Goal: Transaction & Acquisition: Purchase product/service

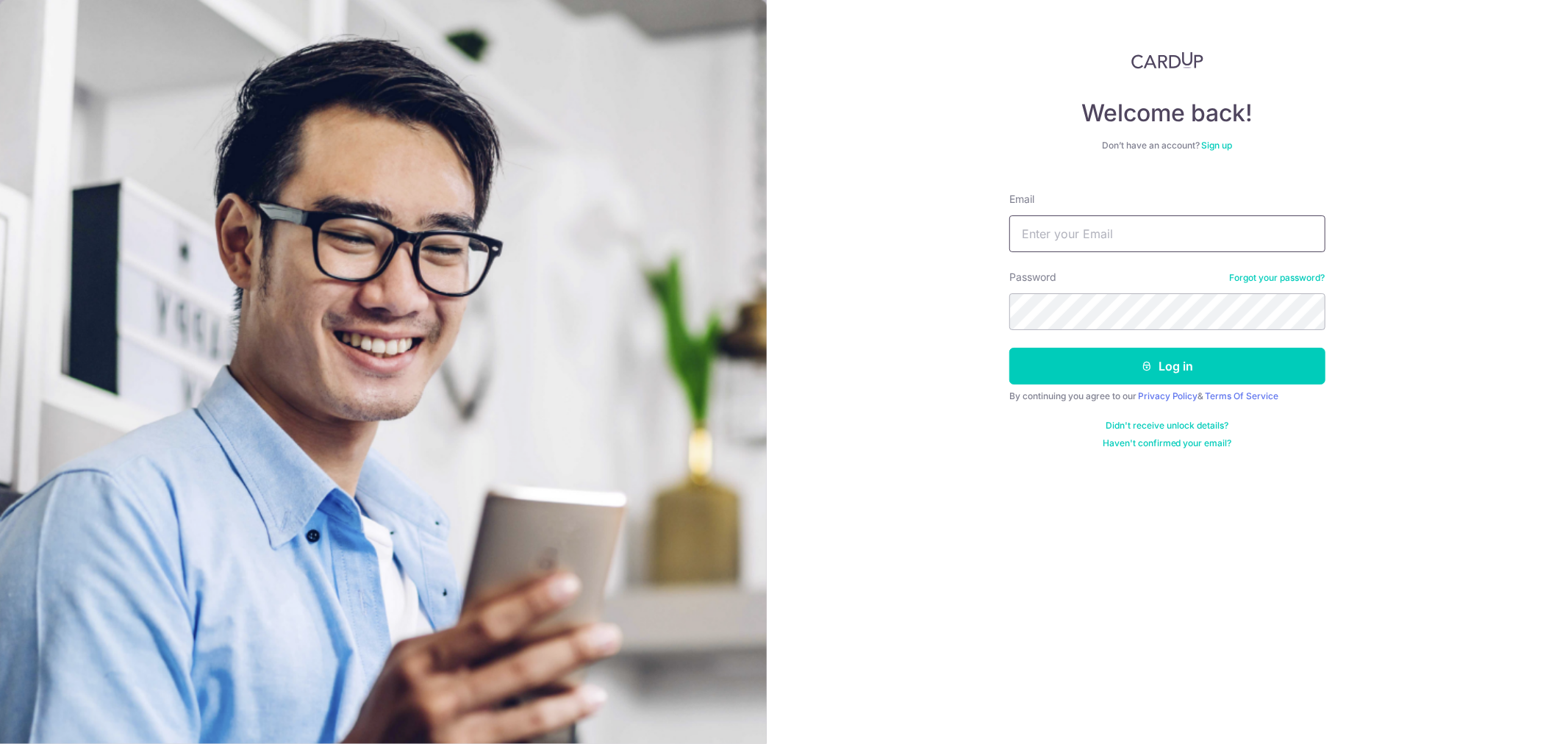
click at [1122, 239] on input "Email" at bounding box center [1167, 234] width 316 height 37
type input "aero0504@gmail.com"
click at [1009, 348] on button "Log in" at bounding box center [1167, 366] width 316 height 37
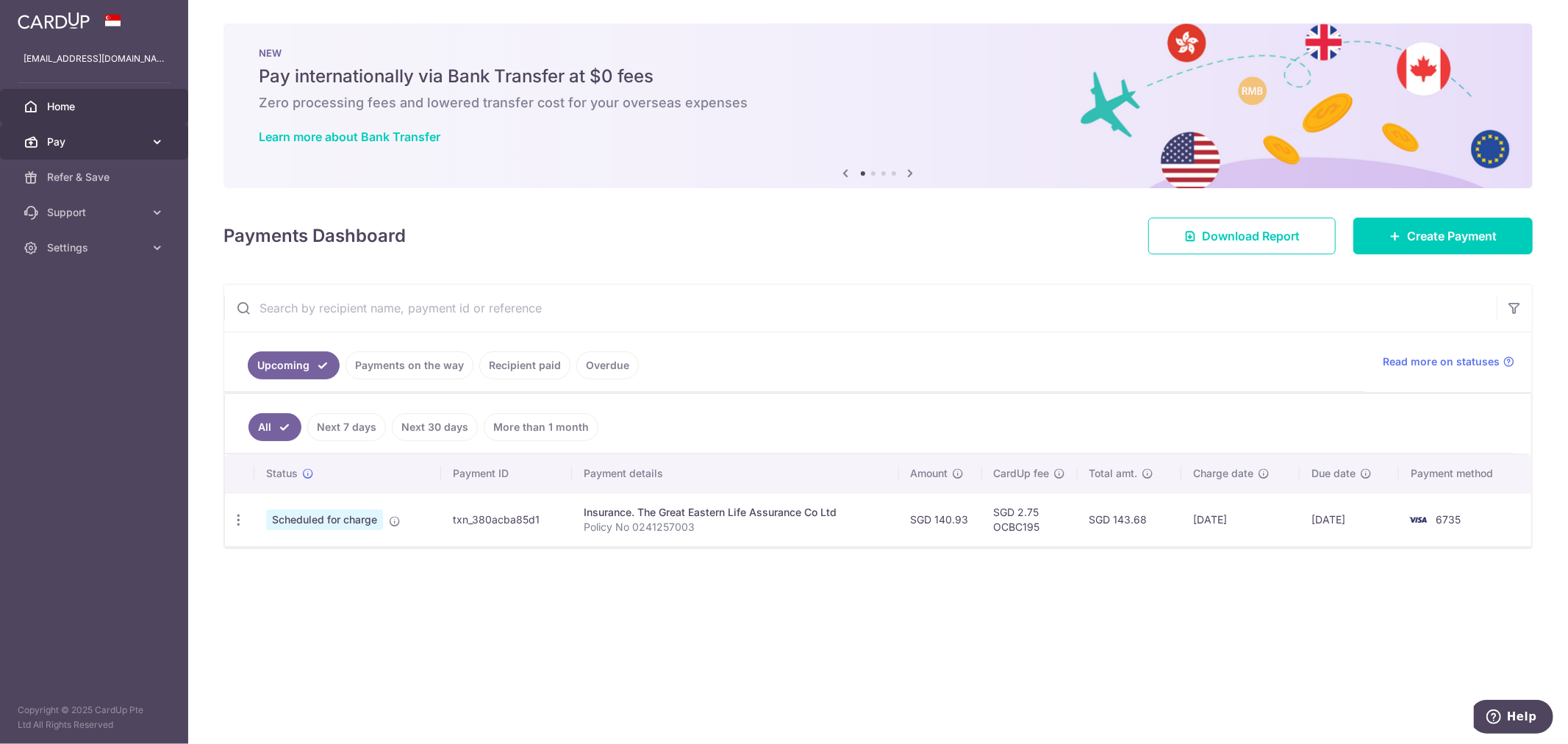
click at [151, 140] on icon at bounding box center [157, 141] width 15 height 15
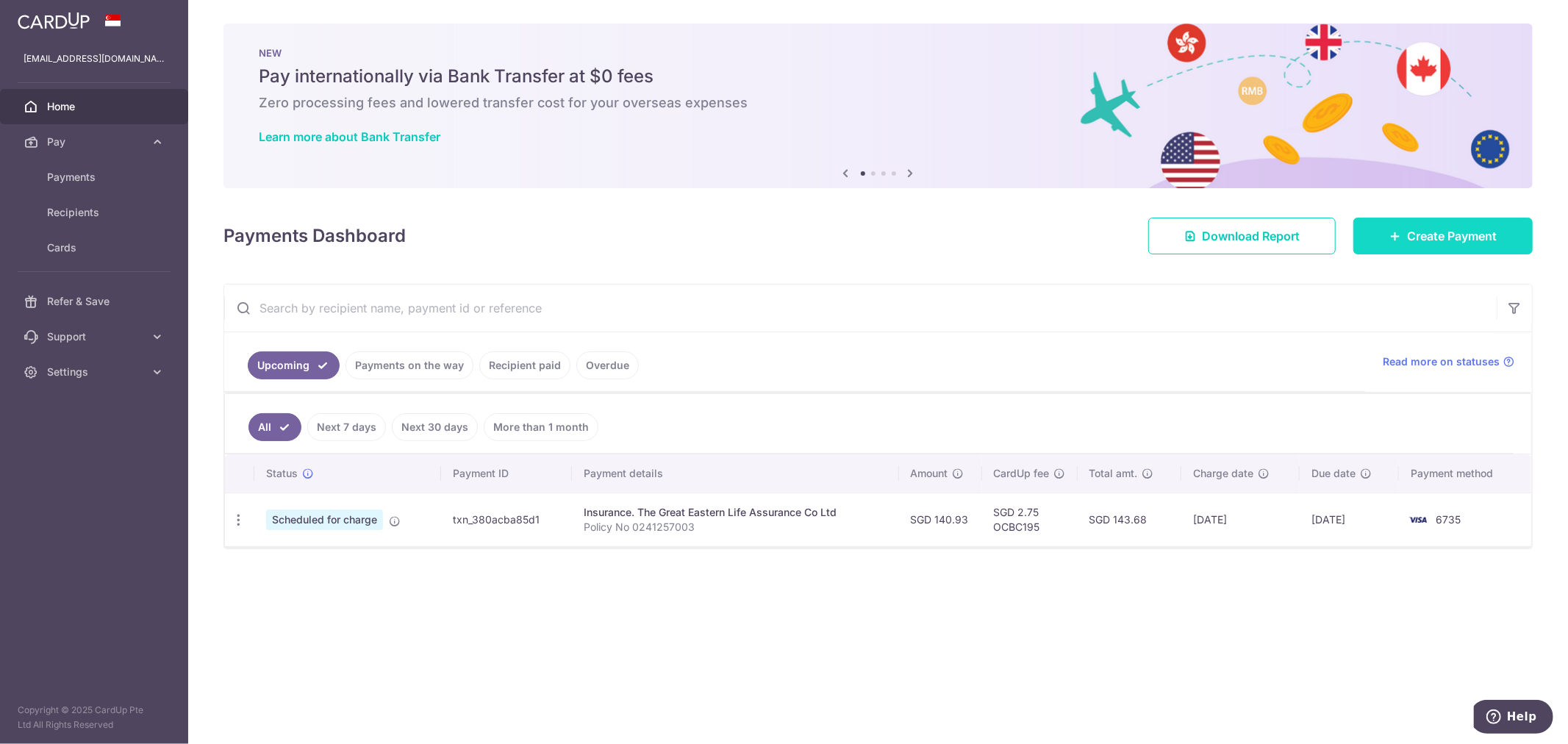
click at [1450, 243] on span "Create Payment" at bounding box center [1451, 235] width 90 height 17
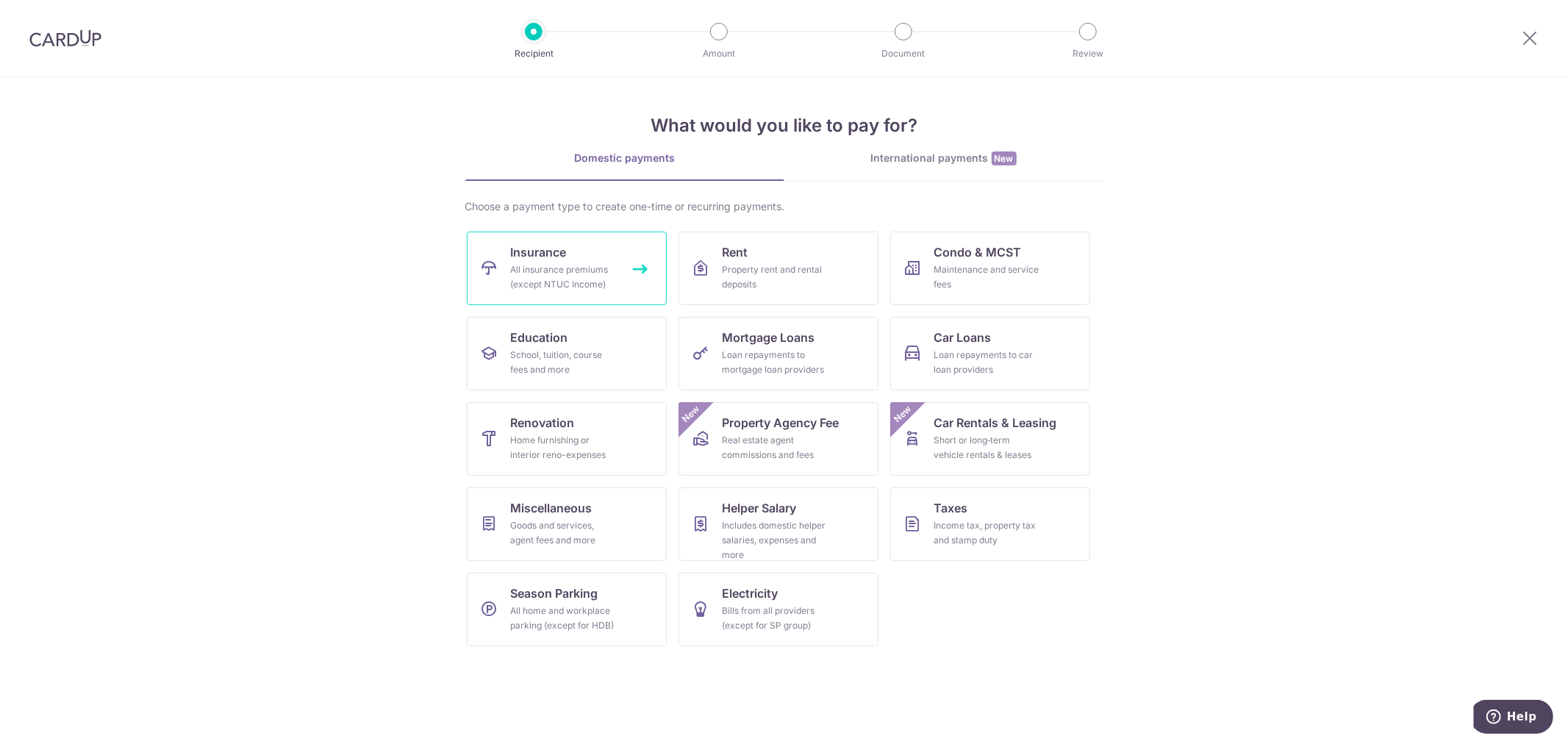
click at [568, 277] on div "All insurance premiums (except NTUC Income)" at bounding box center [563, 277] width 106 height 30
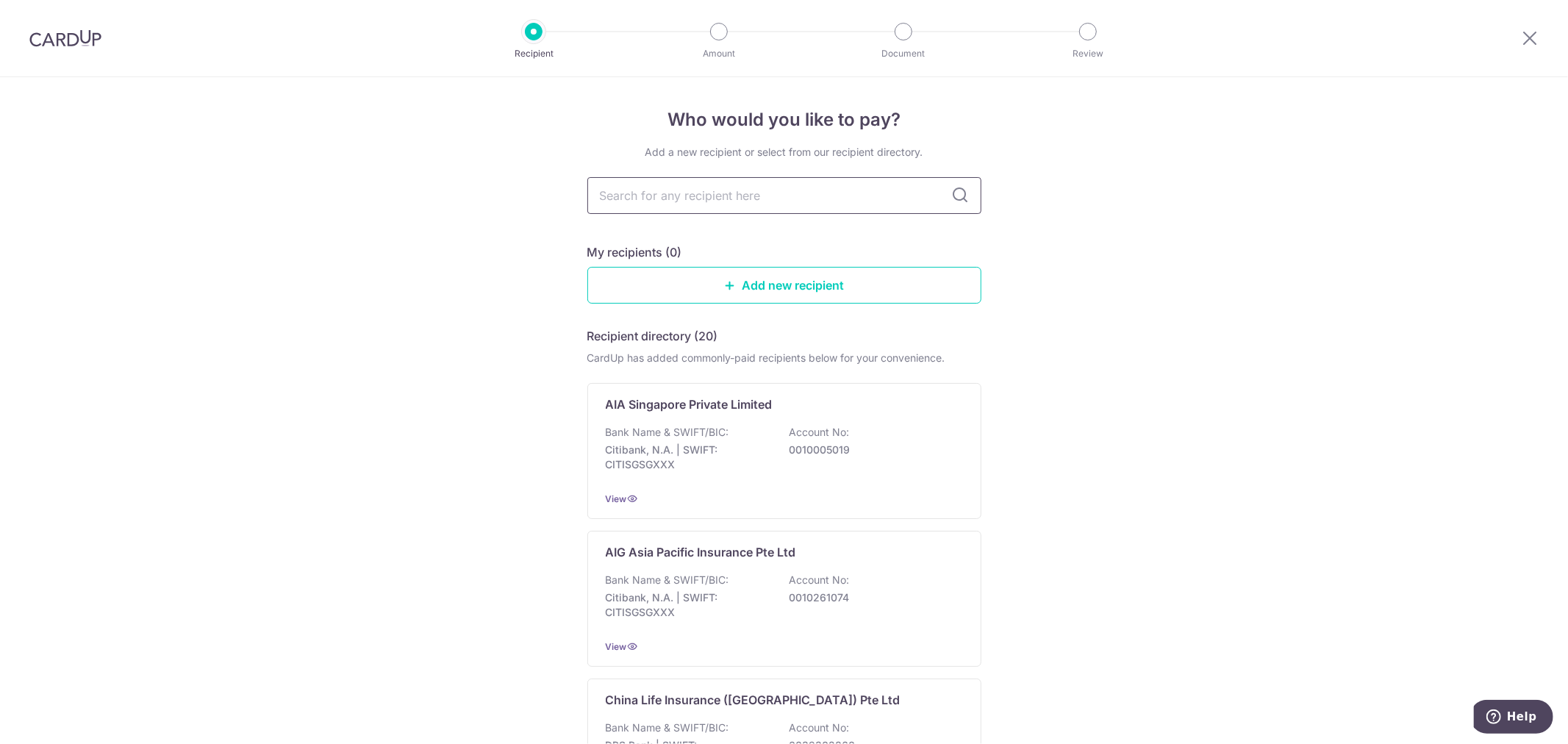
click at [809, 201] on input "text" at bounding box center [784, 195] width 394 height 37
type input "grea"
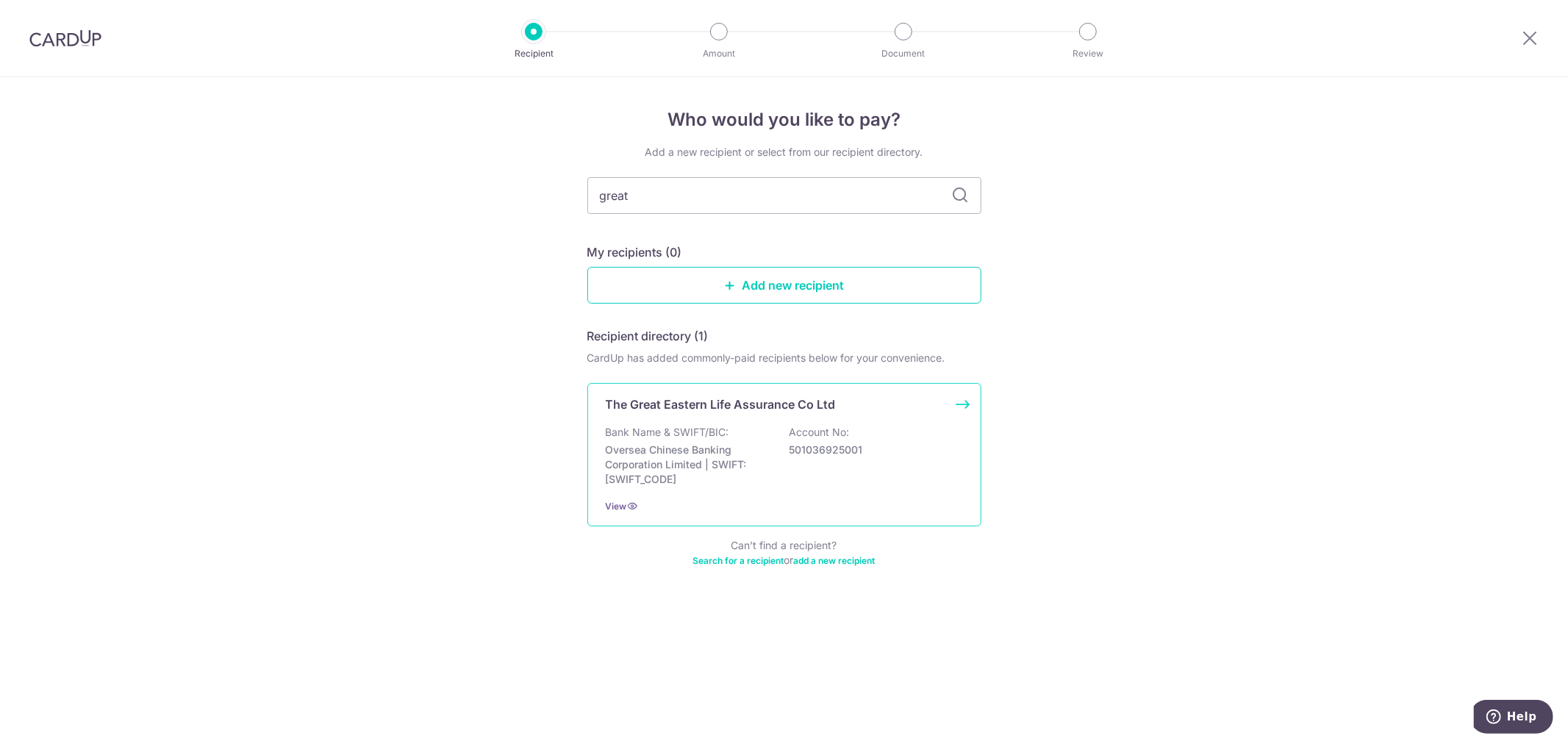
click at [804, 427] on p "Account No:" at bounding box center [819, 432] width 60 height 15
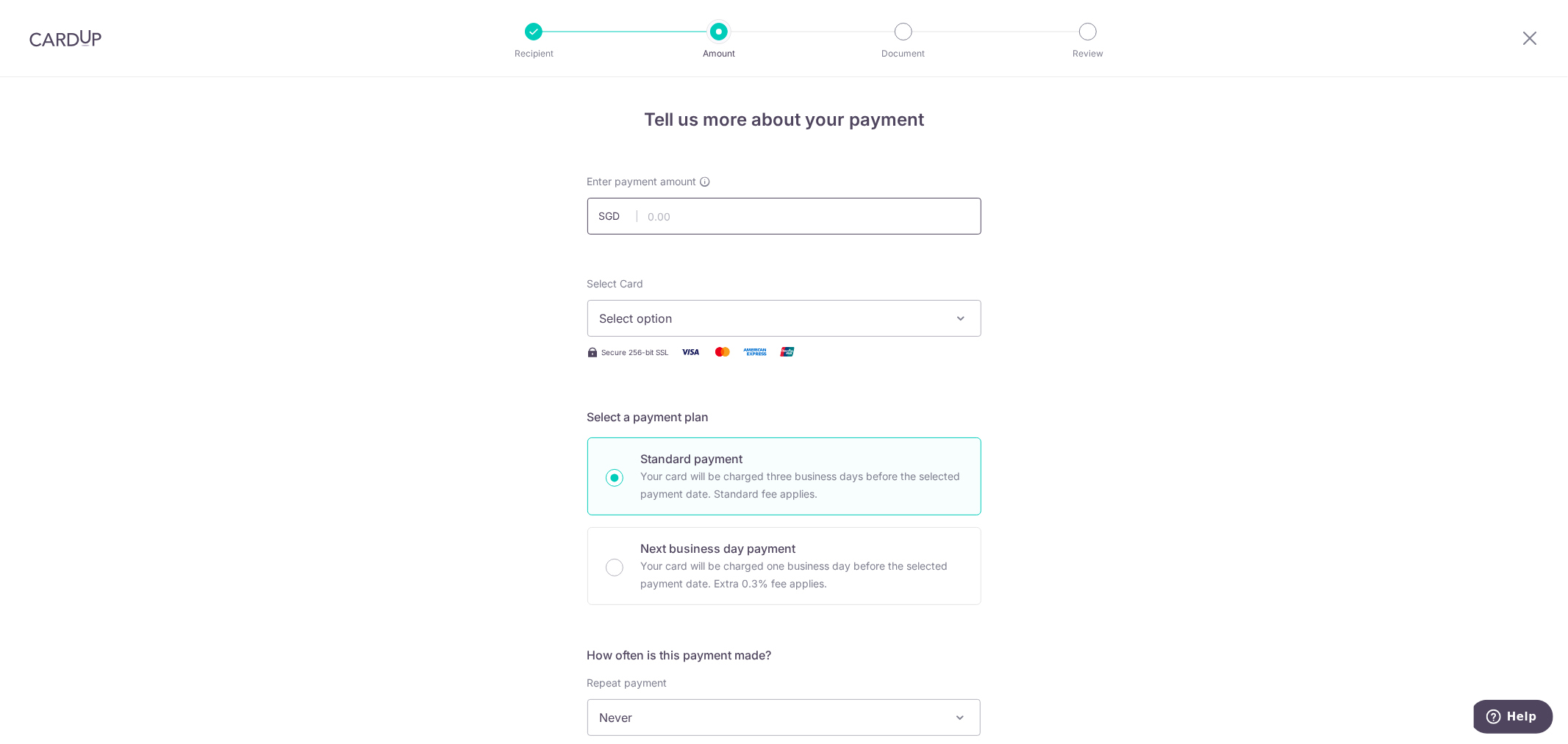
click at [794, 216] on input "text" at bounding box center [784, 216] width 394 height 37
type input "10,731.00"
click at [1174, 311] on div "Tell us more about your payment Enter payment amount SGD 10,731.00 10731.00 Sel…" at bounding box center [784, 741] width 1568 height 1330
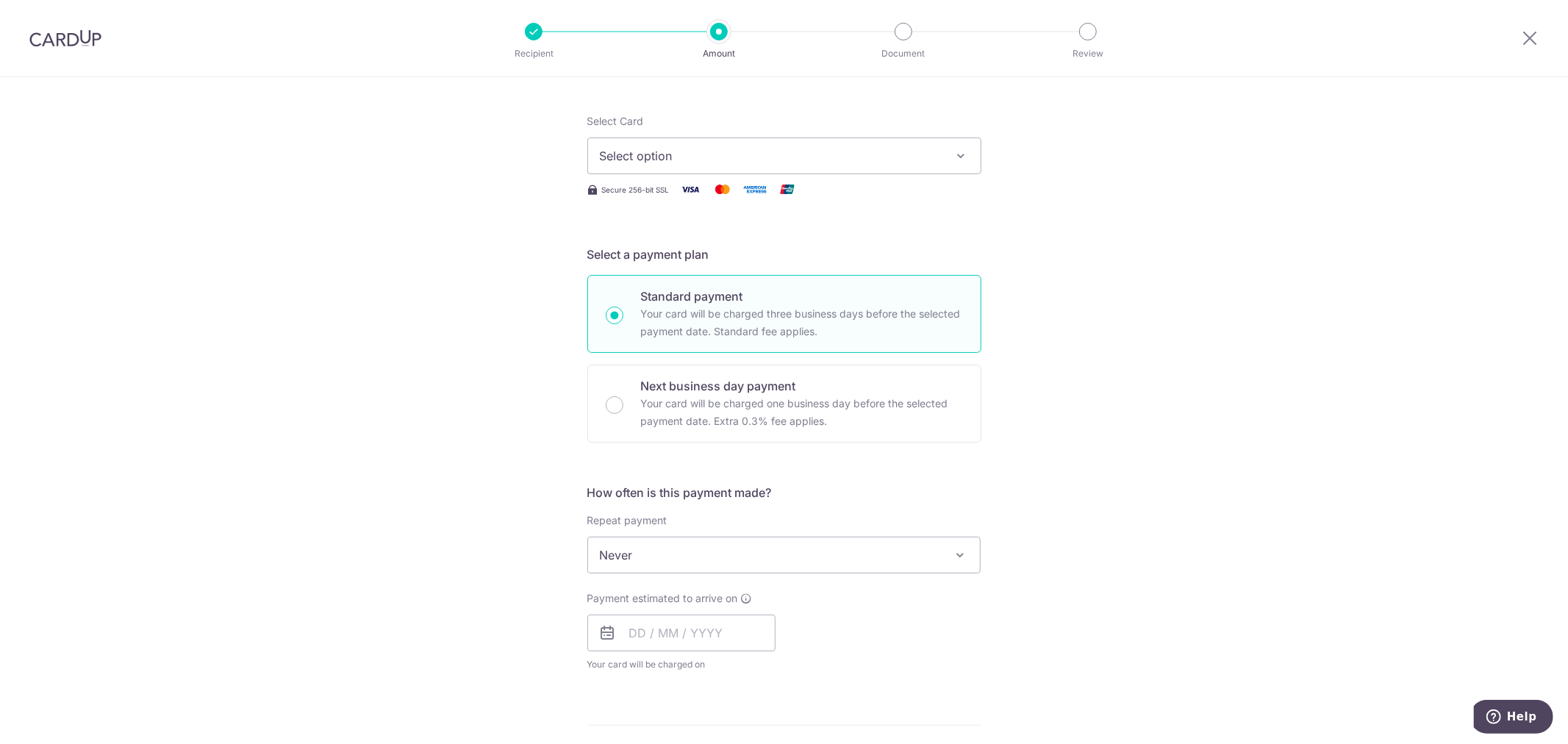
scroll to position [163, 0]
click at [862, 568] on span "Never" at bounding box center [784, 554] width 392 height 35
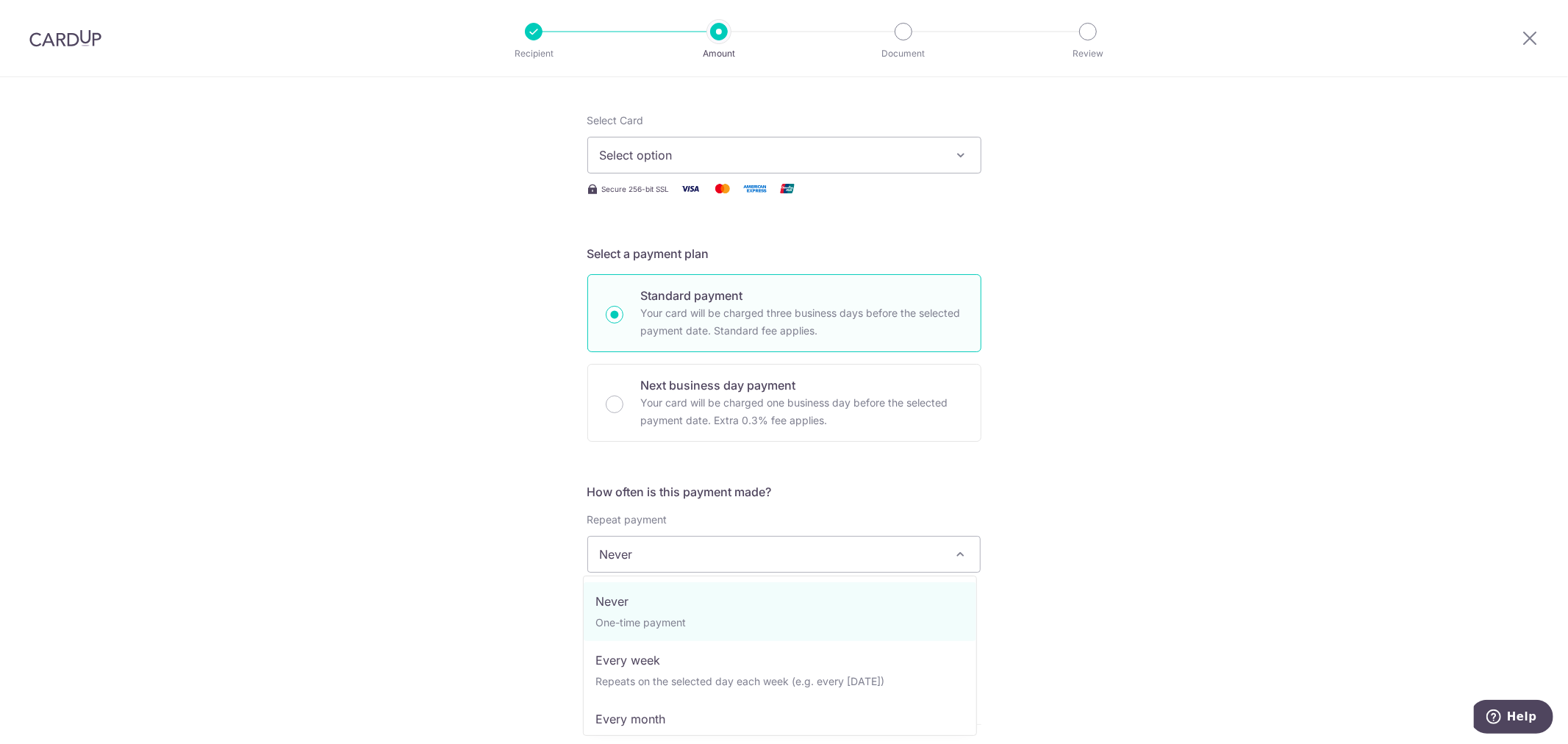
click at [1215, 306] on div "Tell us more about your payment Enter payment amount SGD 10,731.00 10731.00 Sel…" at bounding box center [784, 578] width 1568 height 1330
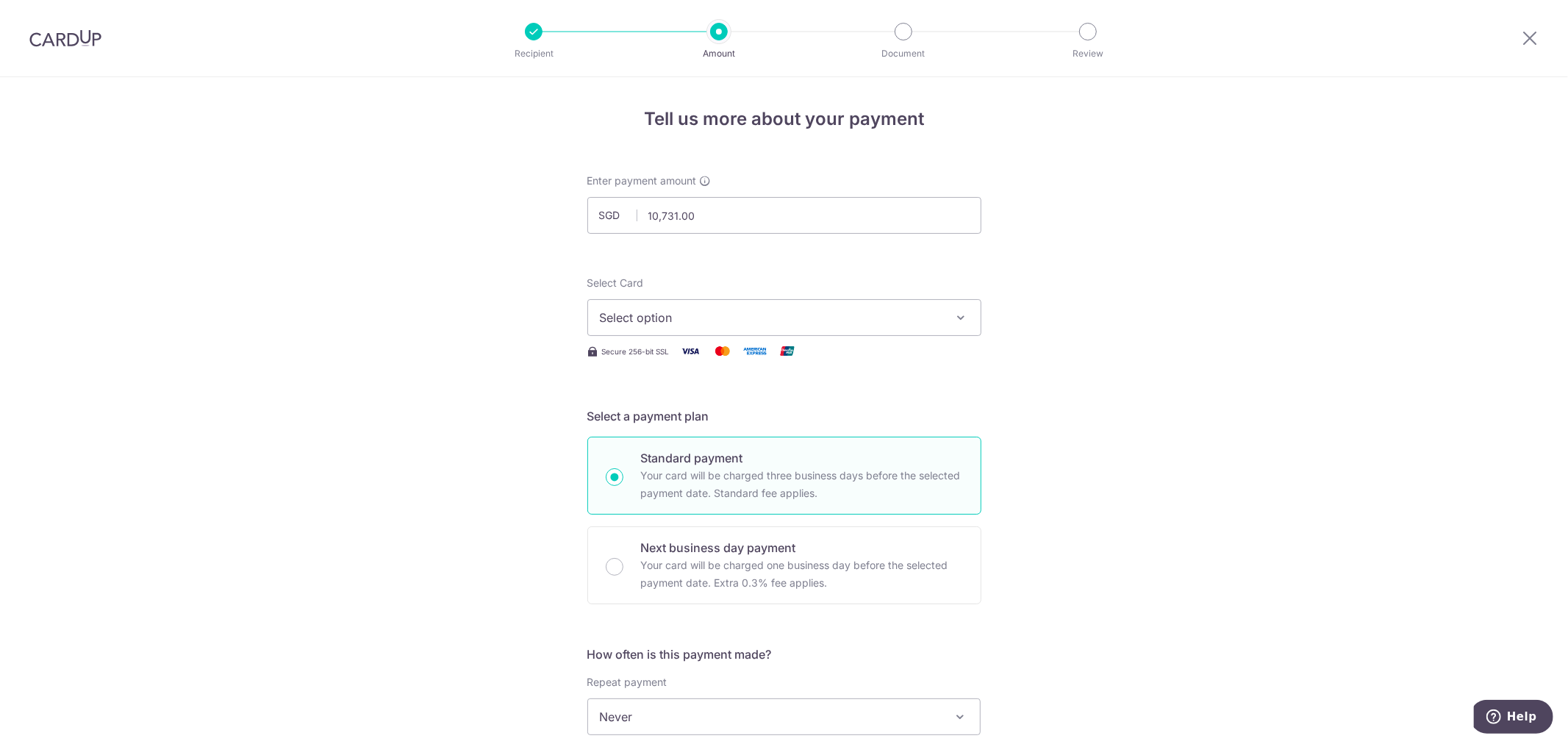
scroll to position [0, 0]
click at [835, 320] on span "Select option" at bounding box center [771, 318] width 343 height 17
click at [746, 422] on span "**** 6735" at bounding box center [784, 423] width 369 height 17
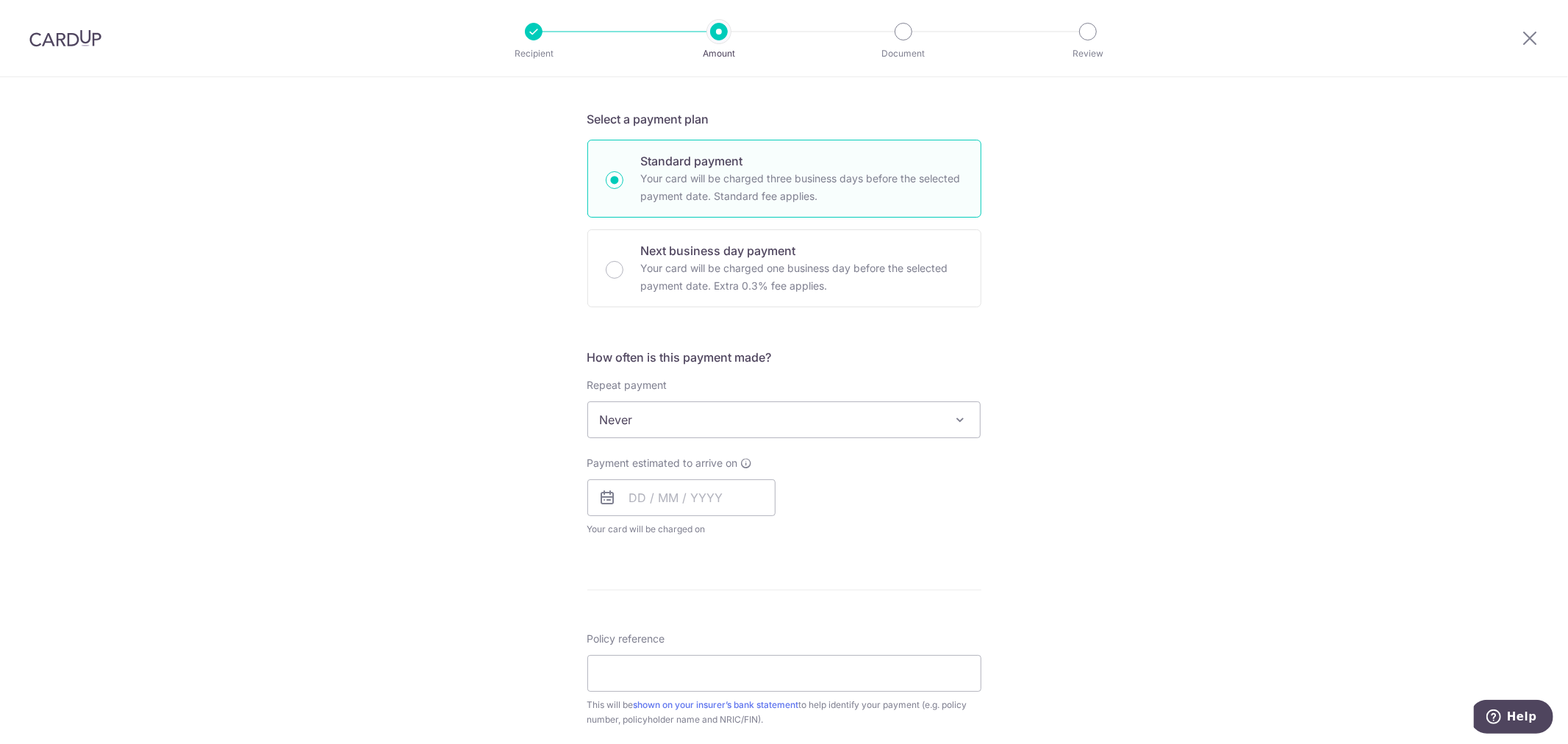
scroll to position [298, 0]
click at [687, 500] on input "text" at bounding box center [681, 497] width 188 height 37
click at [794, 539] on link "Next" at bounding box center [795, 536] width 17 height 17
click at [759, 626] on link "10" at bounding box center [764, 631] width 24 height 24
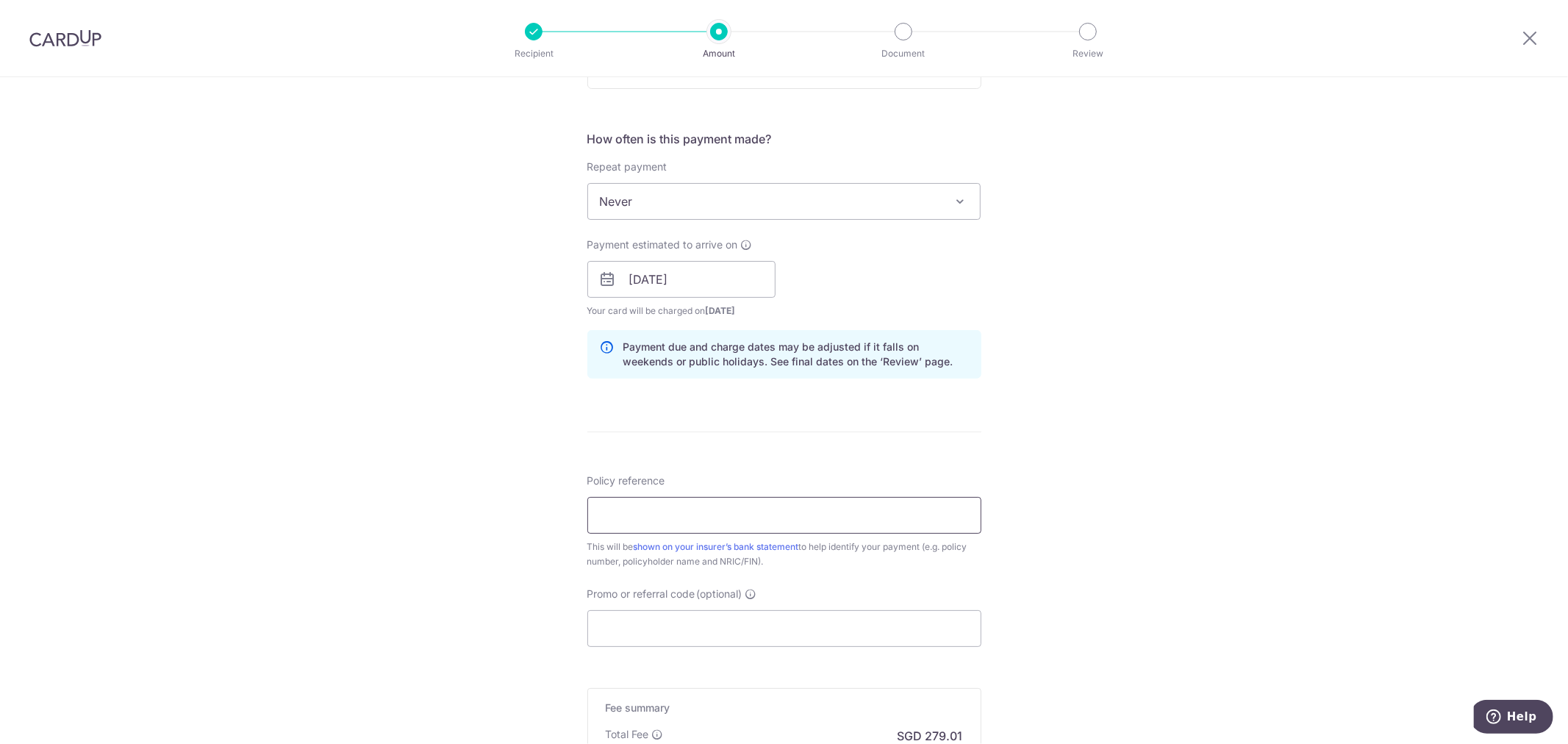
scroll to position [516, 0]
click at [789, 518] on input "Policy reference" at bounding box center [784, 515] width 394 height 37
click at [717, 279] on input "10/10/2025" at bounding box center [681, 278] width 188 height 37
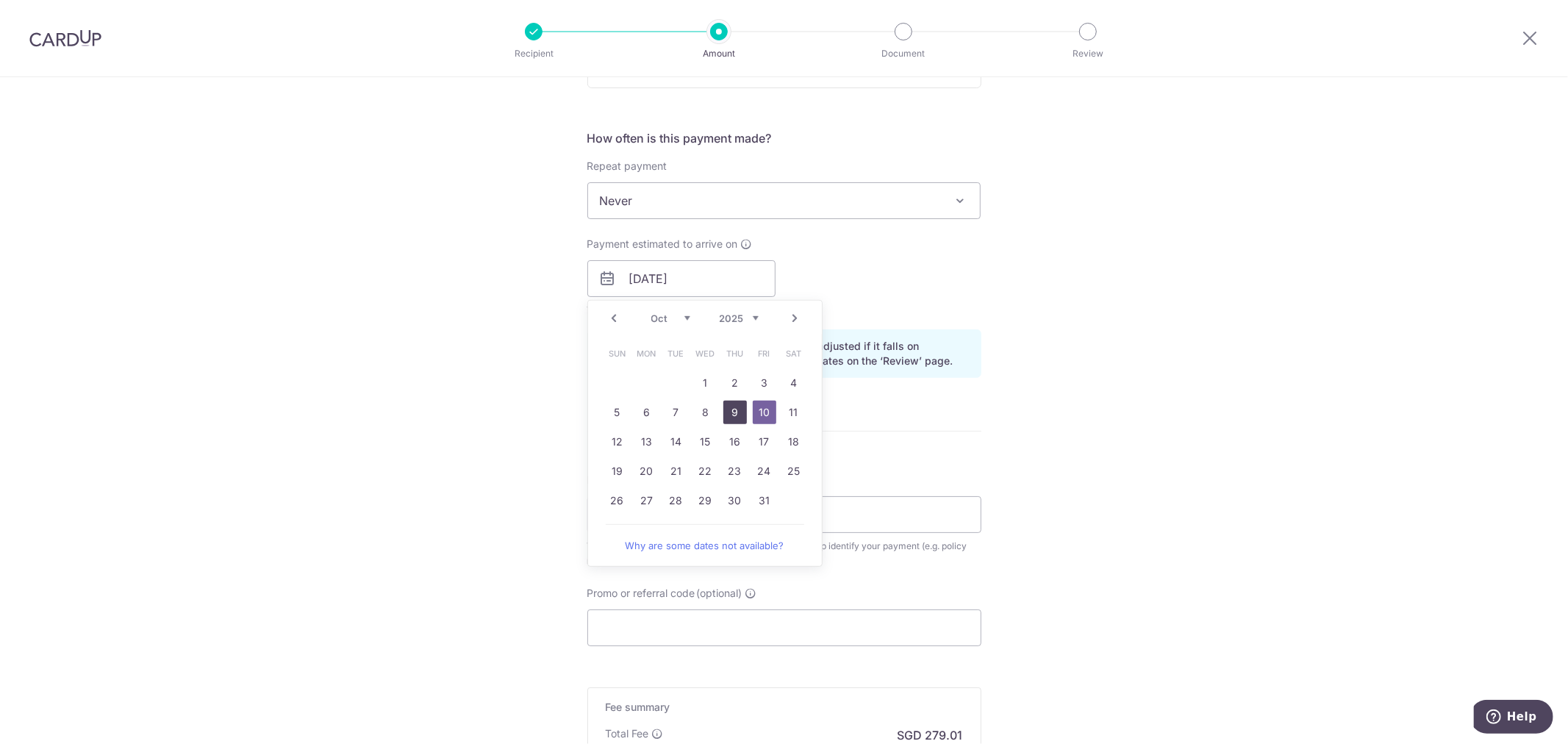
click at [736, 406] on link "9" at bounding box center [734, 412] width 24 height 24
type input "[DATE]"
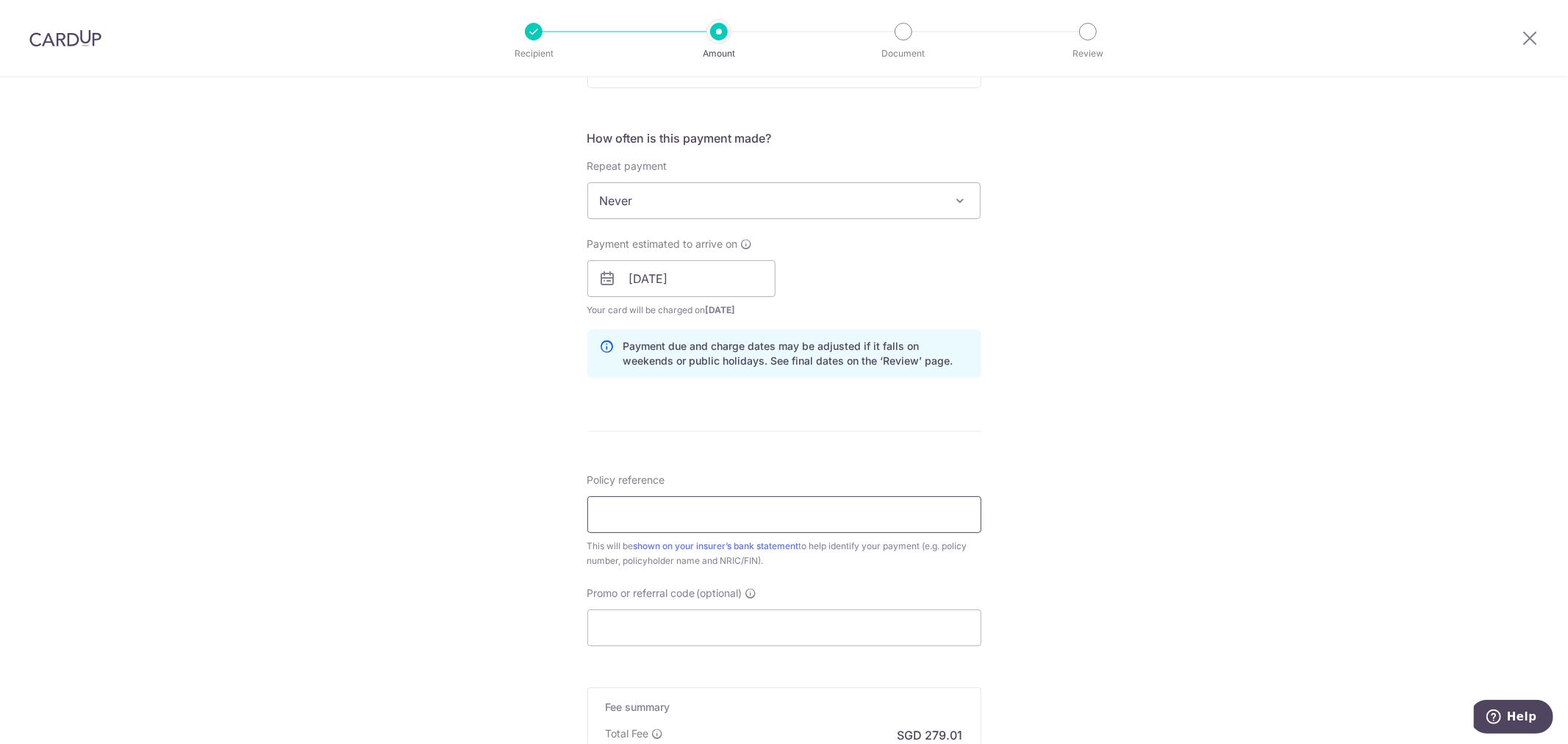
click at [857, 515] on input "Policy reference" at bounding box center [784, 515] width 394 height 37
type input "Policy No 0241257029"
click at [853, 615] on input "Promo or referral code (optional)" at bounding box center [784, 628] width 394 height 37
paste input "OCBC195"
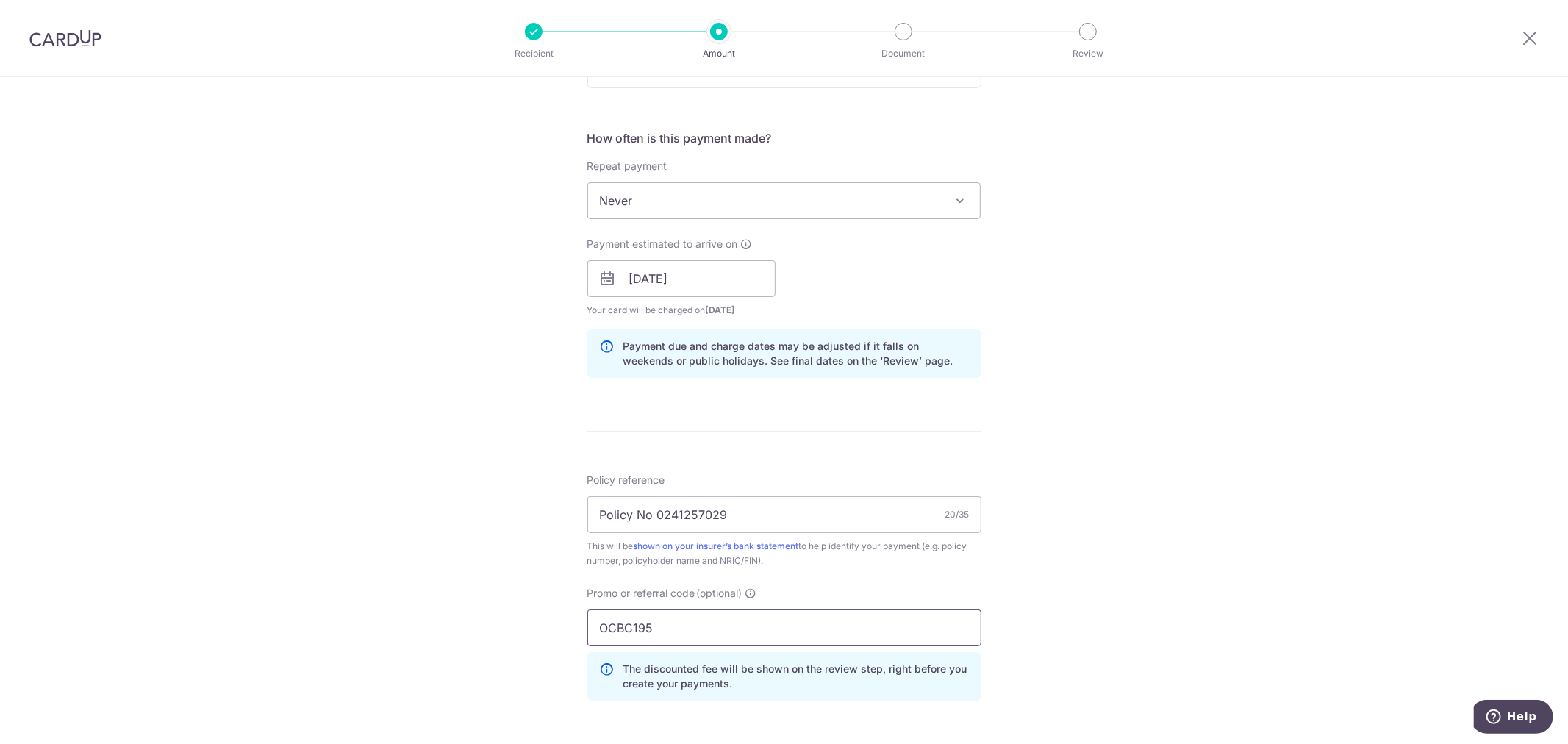
type input "OCBC195"
click at [1148, 491] on div "Tell us more about your payment Enter payment amount SGD 10,731.00 10731.00 Sel…" at bounding box center [784, 289] width 1568 height 1457
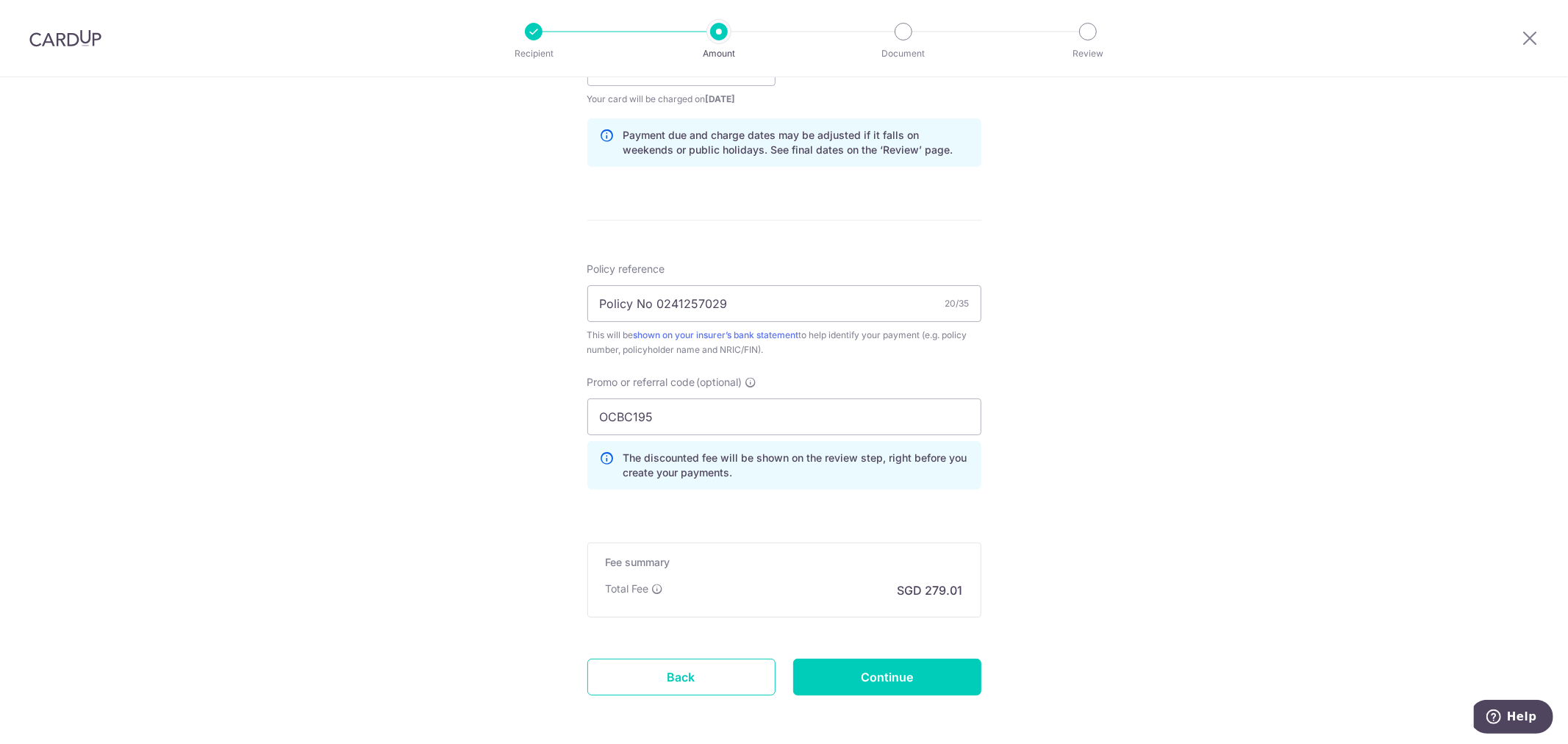
scroll to position [789, 0]
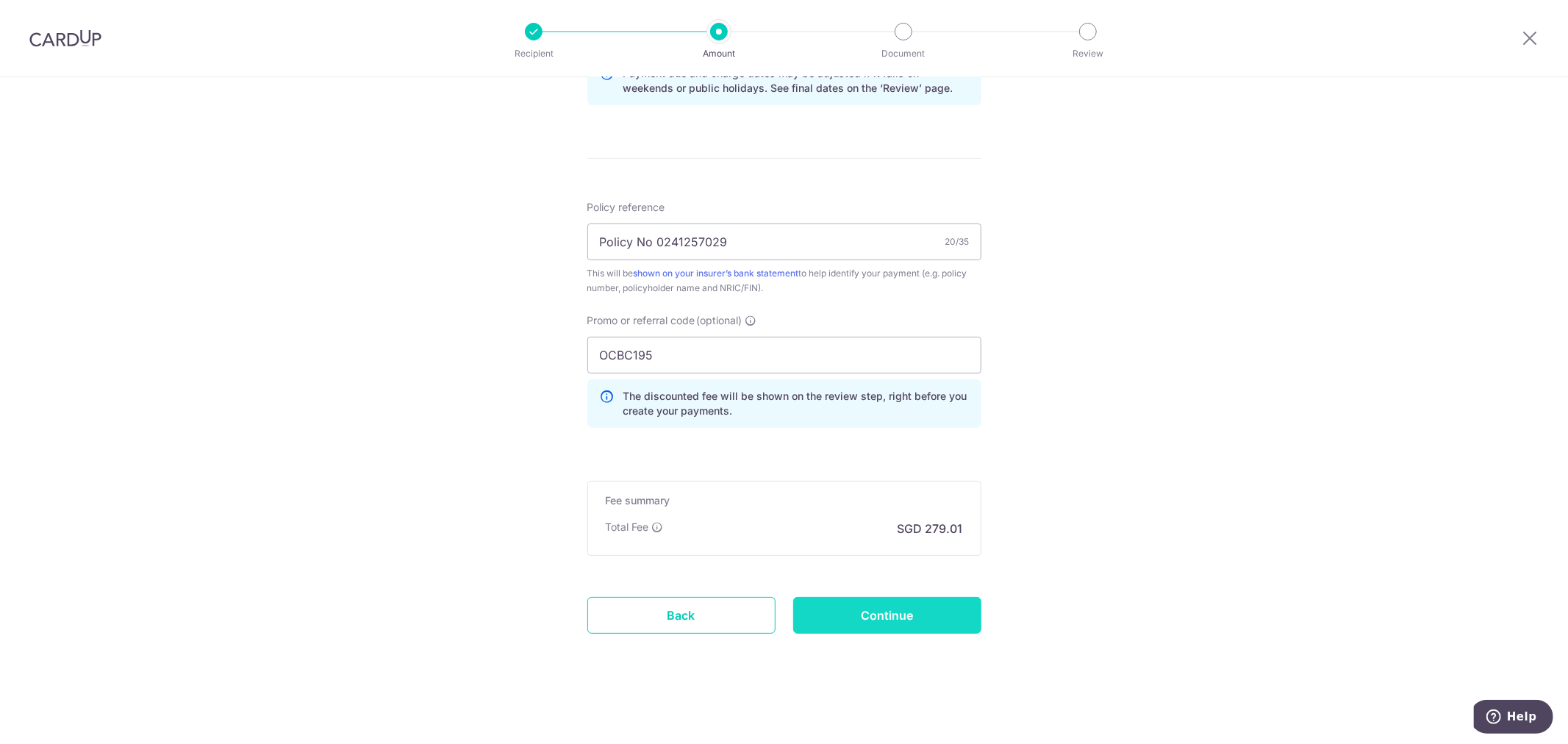
click at [920, 611] on input "Continue" at bounding box center [887, 615] width 188 height 37
type input "Create Schedule"
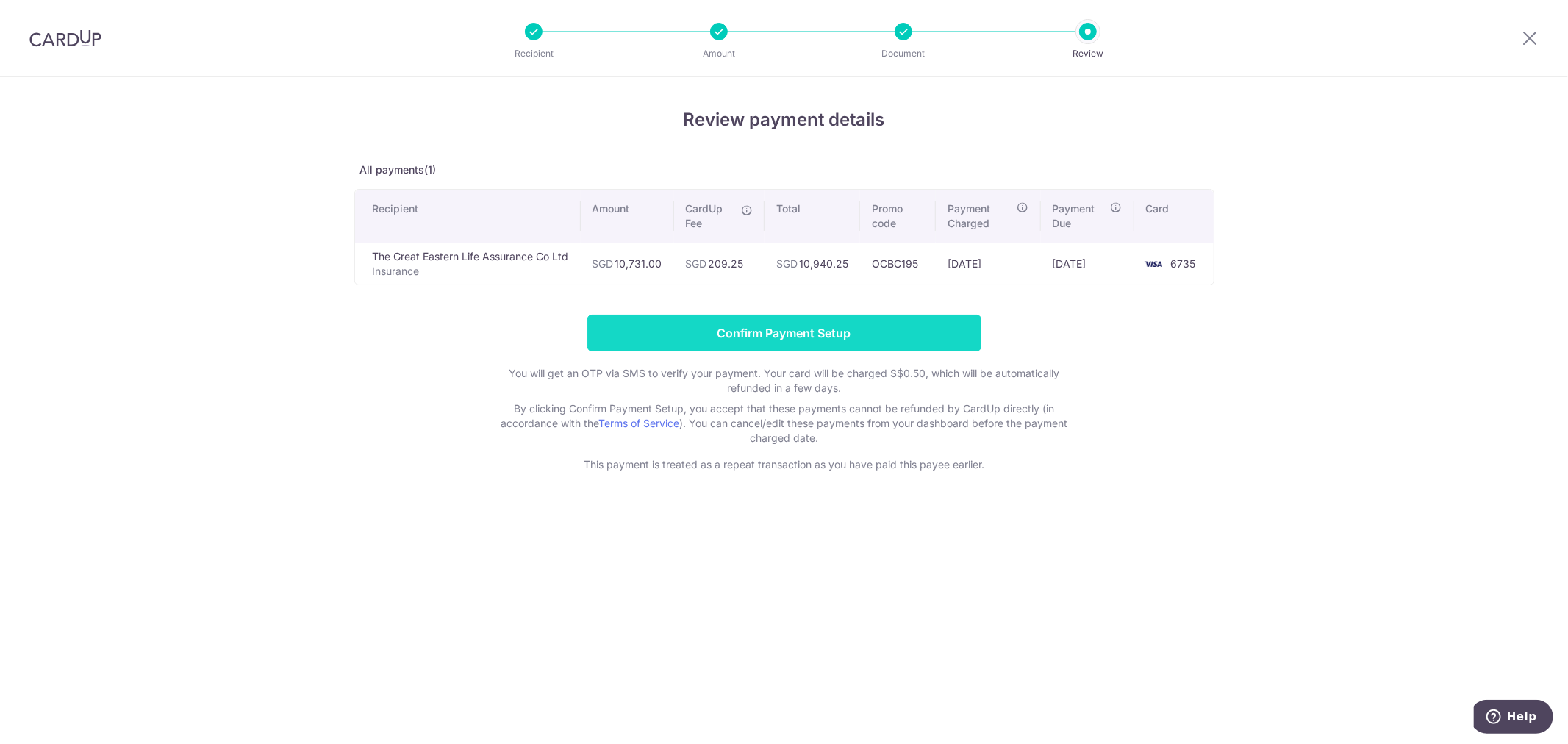
click at [896, 344] on input "Confirm Payment Setup" at bounding box center [784, 333] width 394 height 37
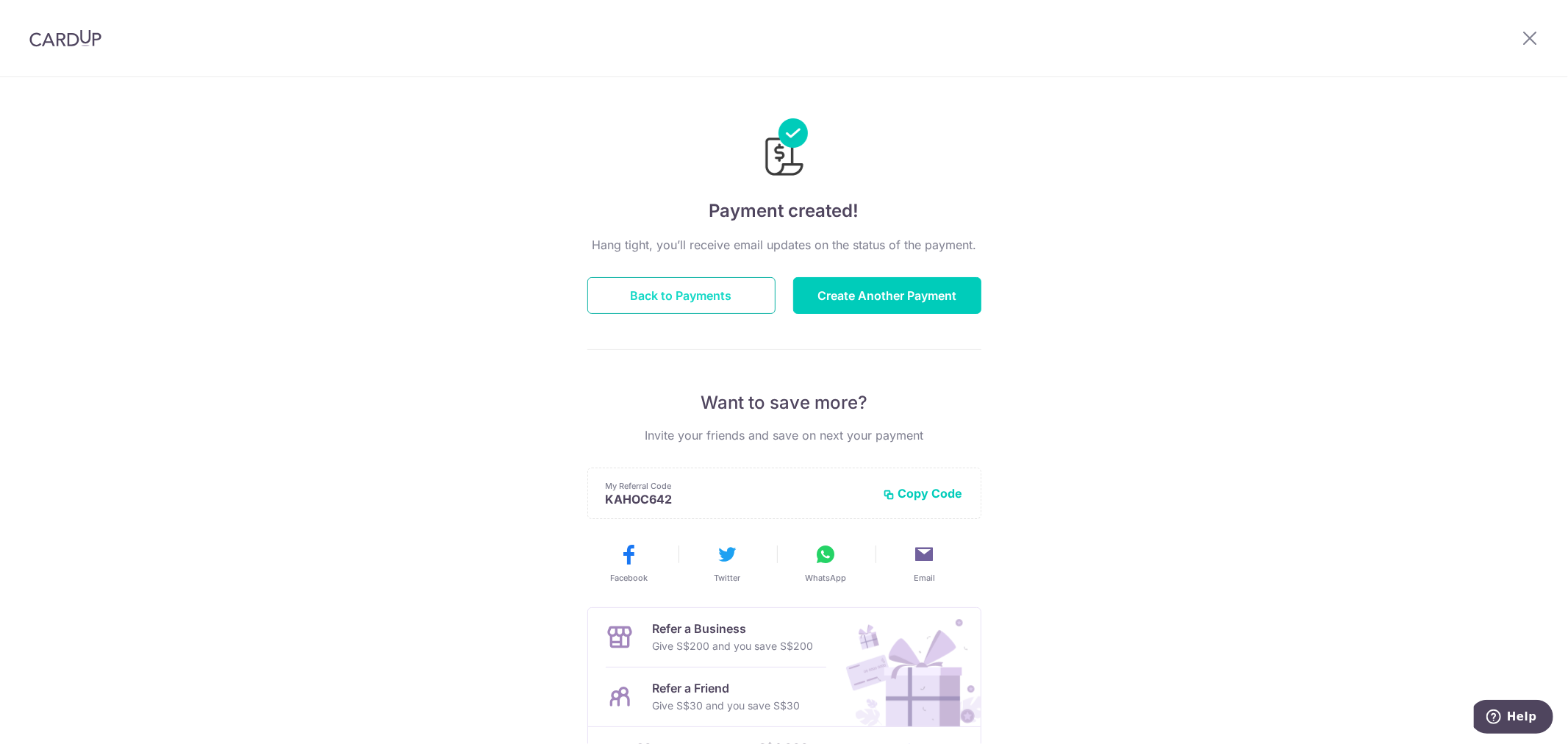
click at [681, 288] on button "Back to Payments" at bounding box center [681, 296] width 188 height 37
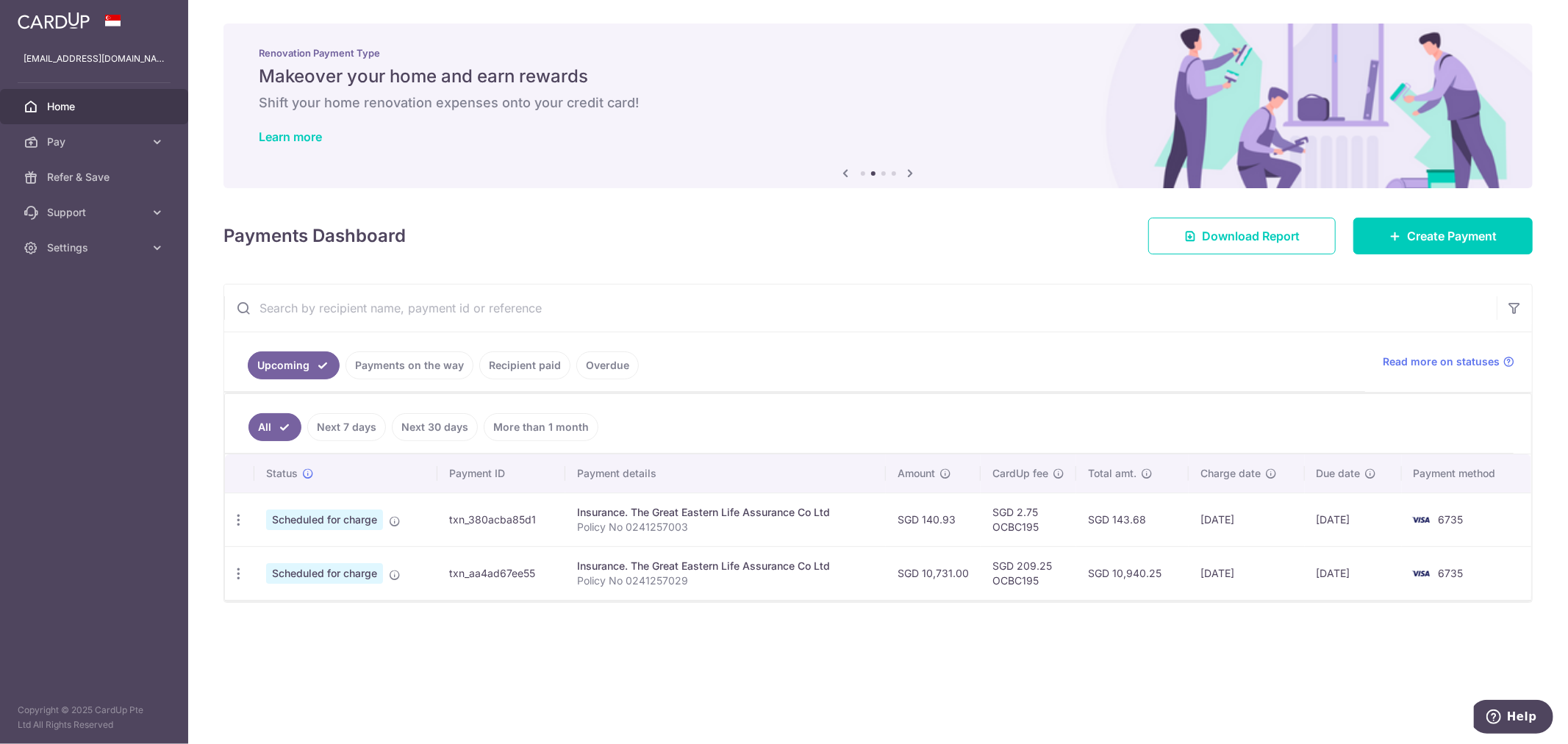
click at [1086, 685] on div "× Pause Schedule Pause all future payments in this series Pause just this one p…" at bounding box center [878, 372] width 1380 height 744
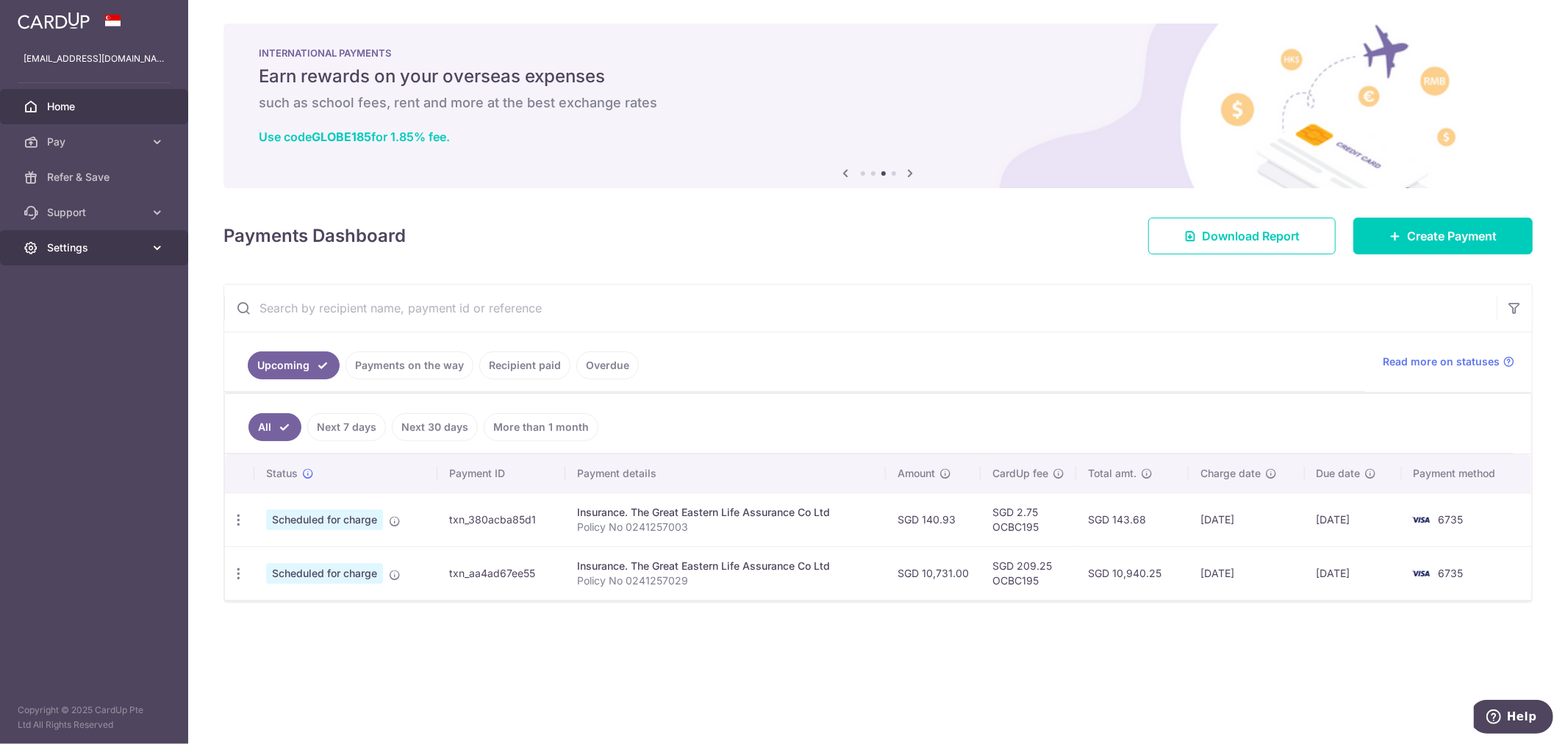
click at [137, 245] on span "Settings" at bounding box center [95, 248] width 97 height 15
click at [68, 324] on span "Logout" at bounding box center [95, 317] width 97 height 15
